Goal: Find specific page/section: Find specific page/section

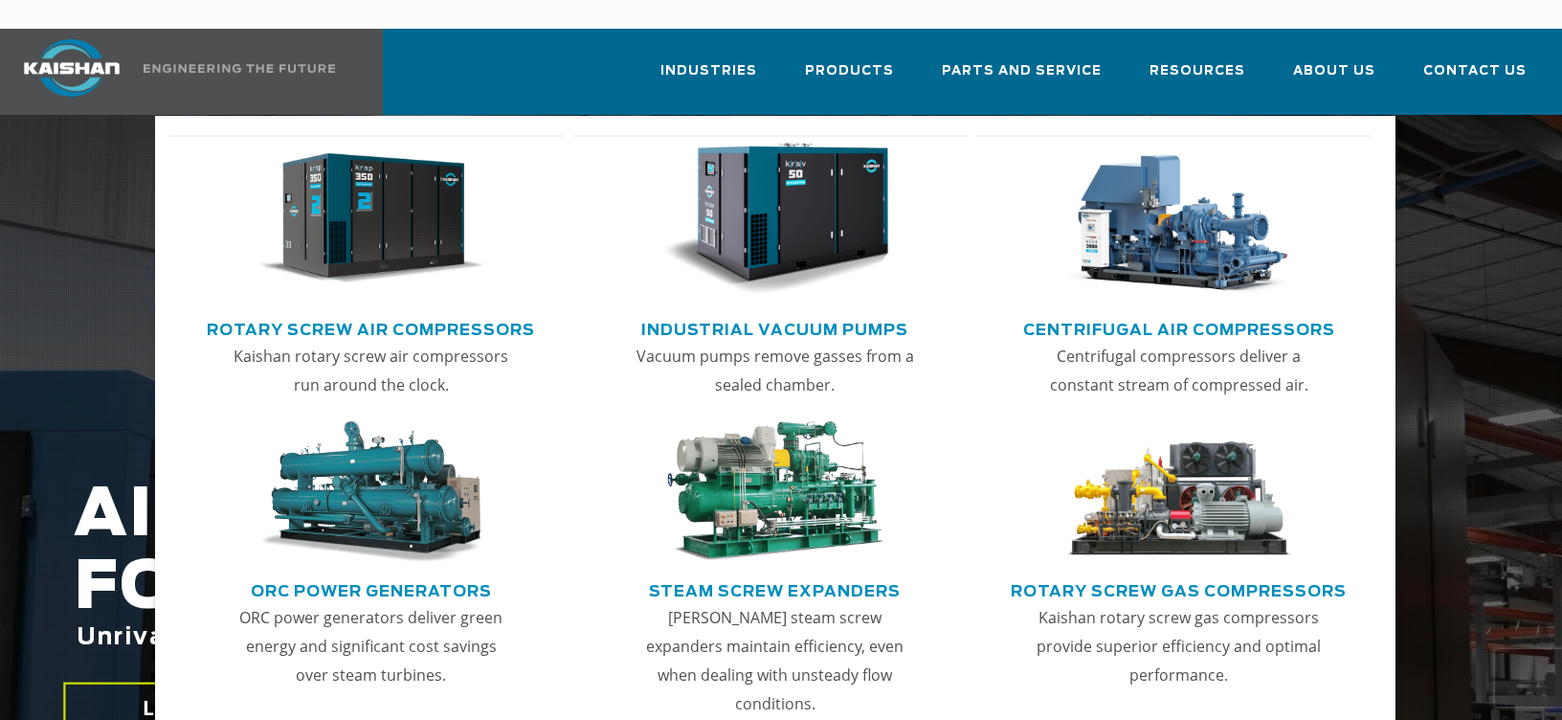
click at [302, 197] on img "Main menu" at bounding box center [371, 219] width 228 height 153
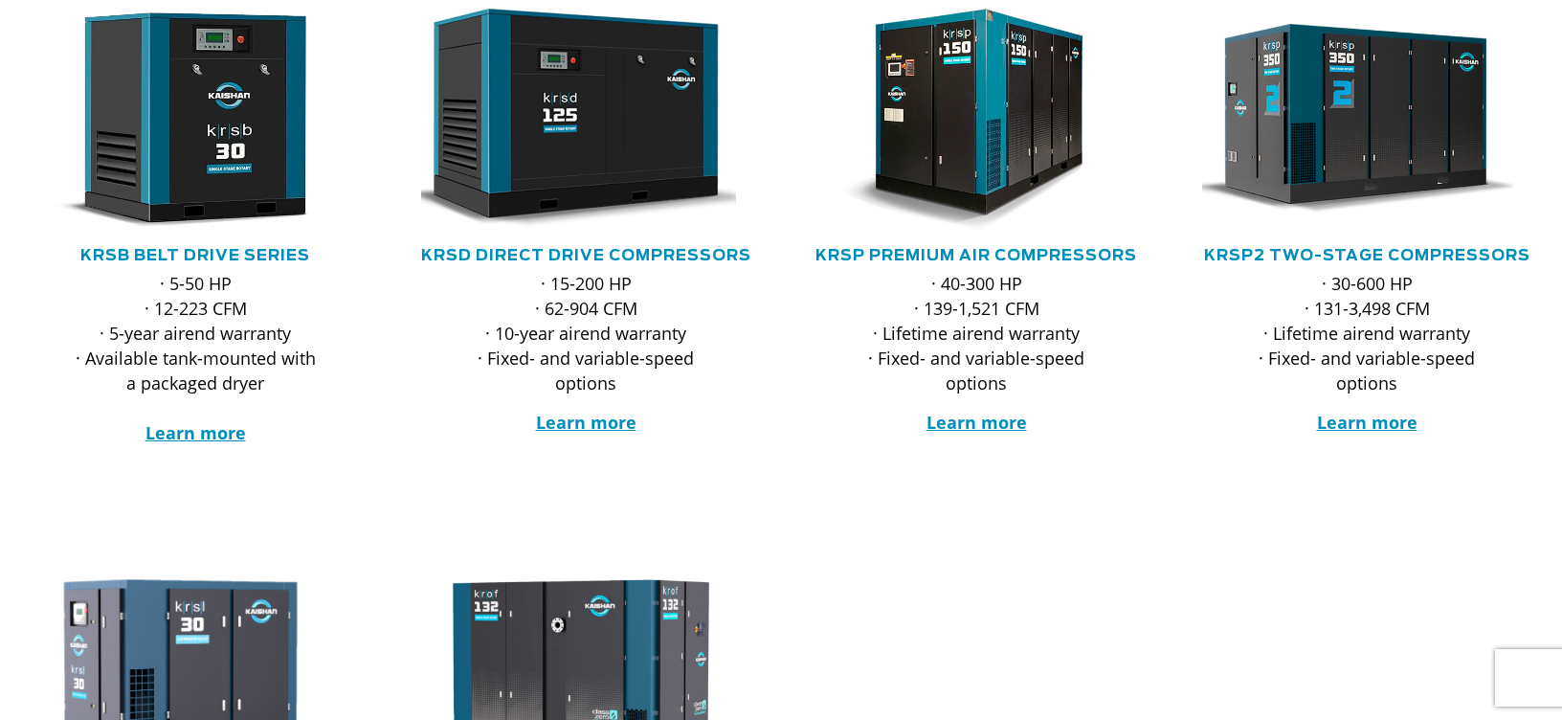
scroll to position [479, 0]
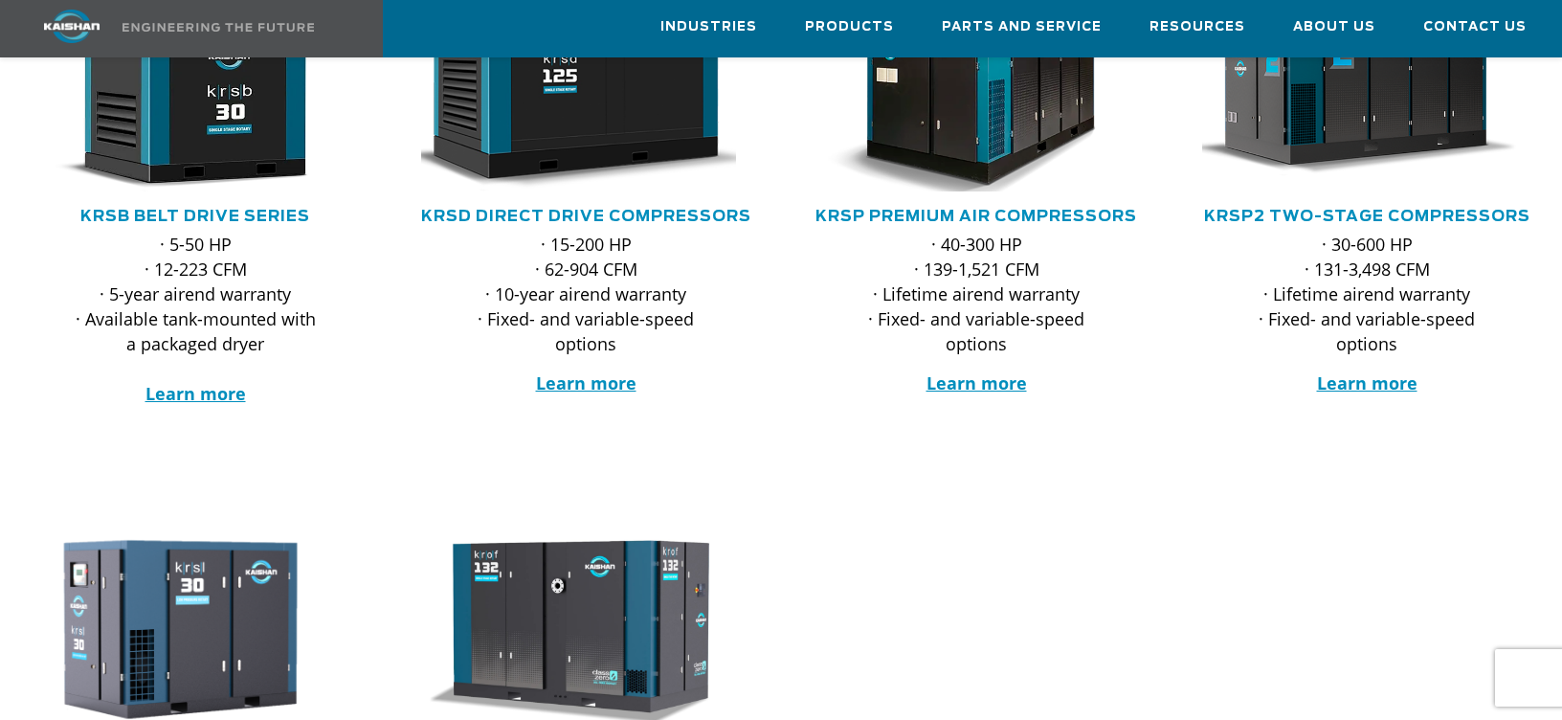
click at [986, 122] on img at bounding box center [962, 80] width 363 height 244
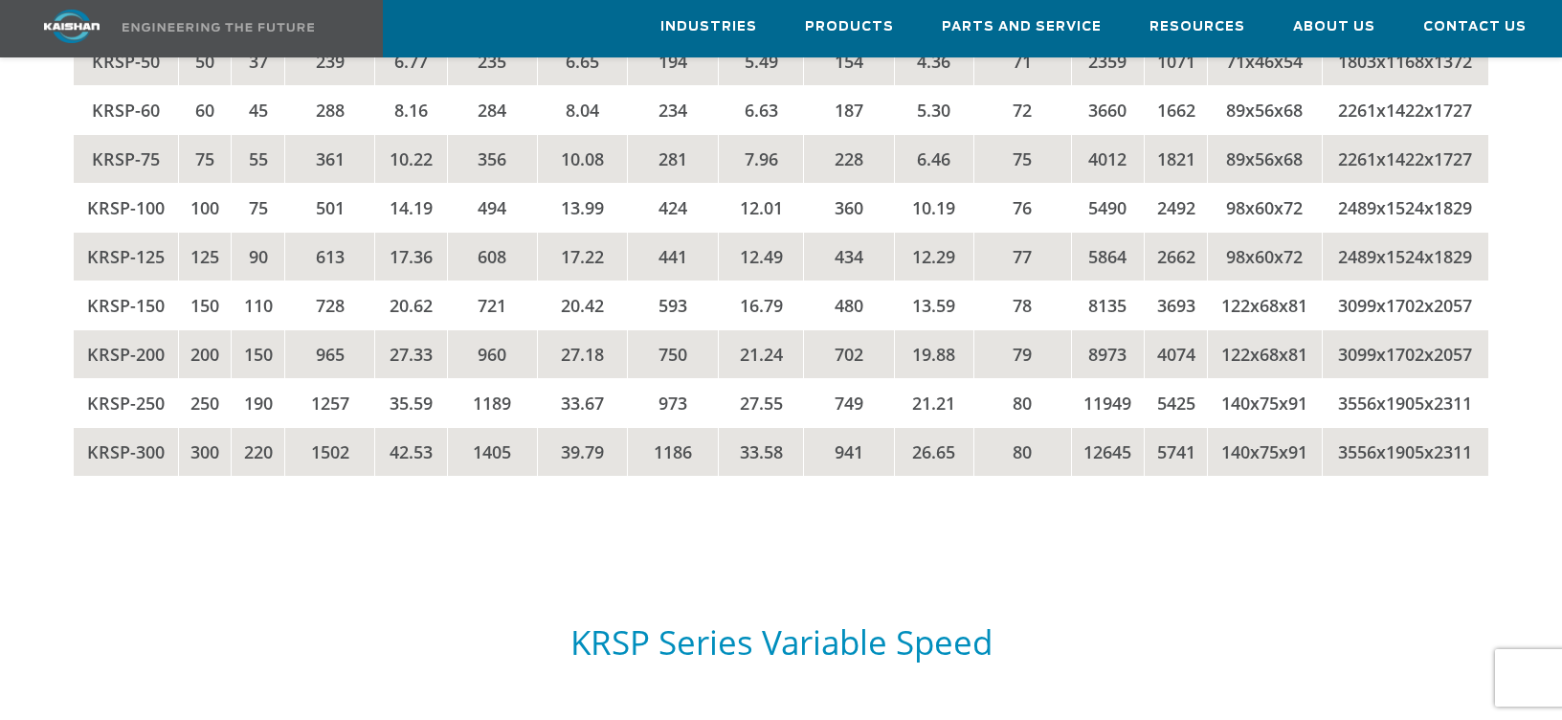
scroll to position [3349, 0]
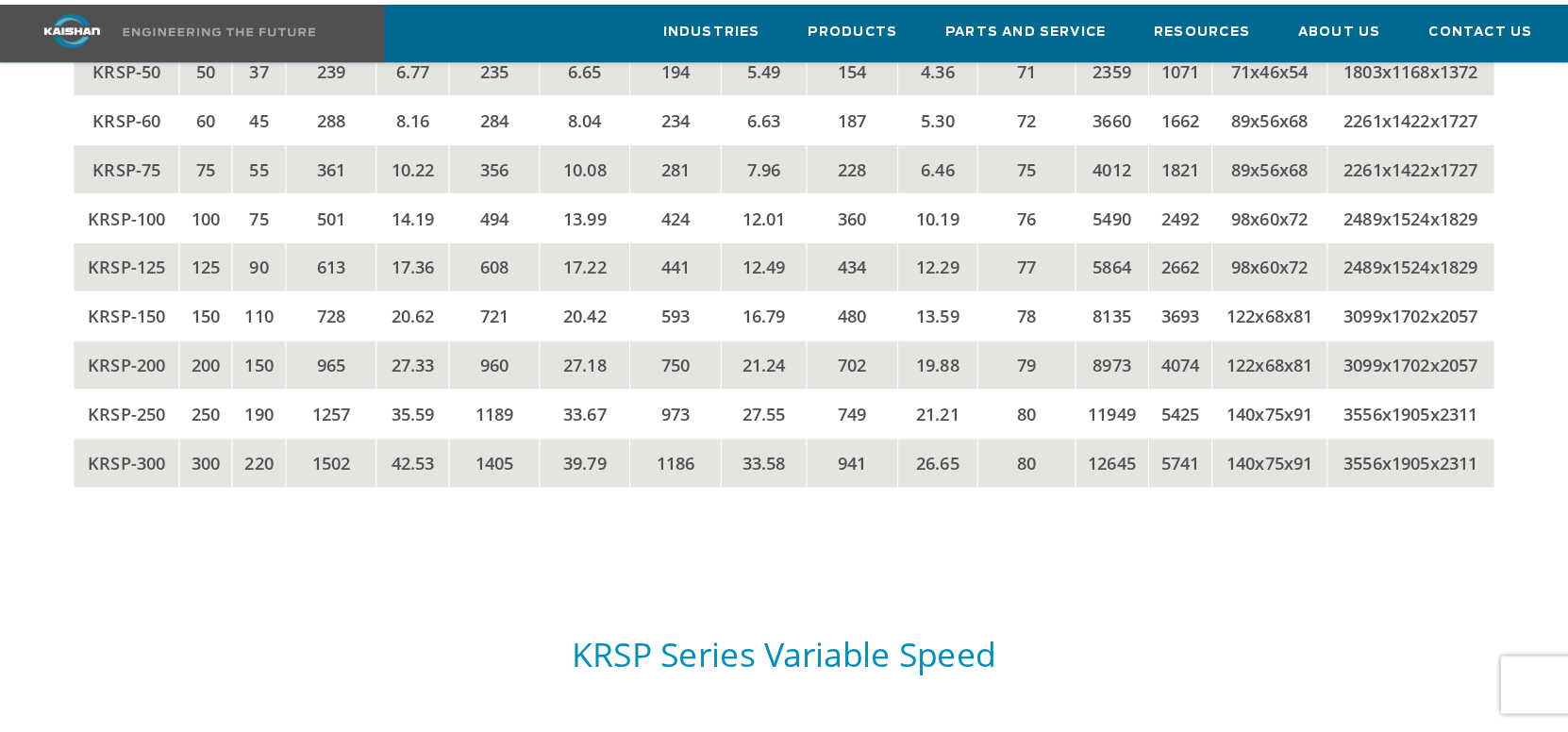
scroll to position [3335, 0]
